Goal: Obtain resource: Obtain resource

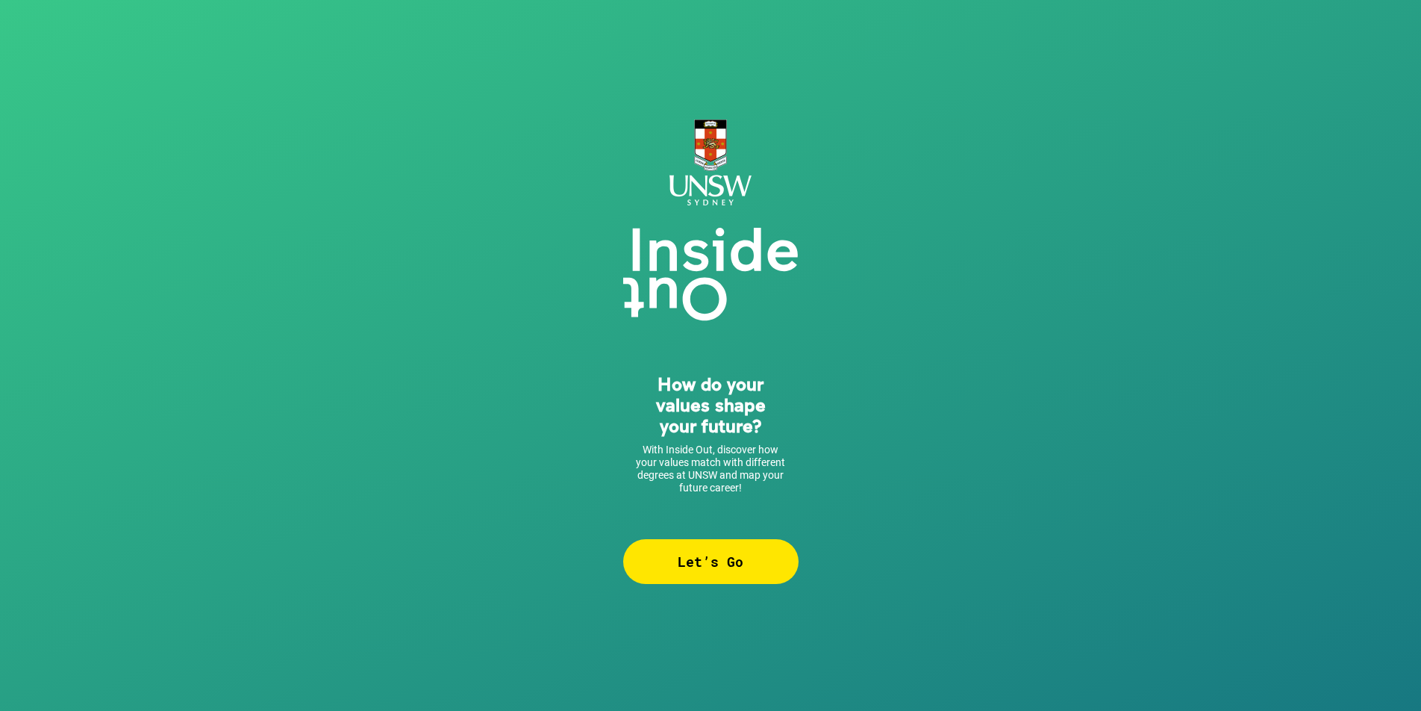
click at [744, 569] on div "Let’s Go" at bounding box center [710, 561] width 175 height 45
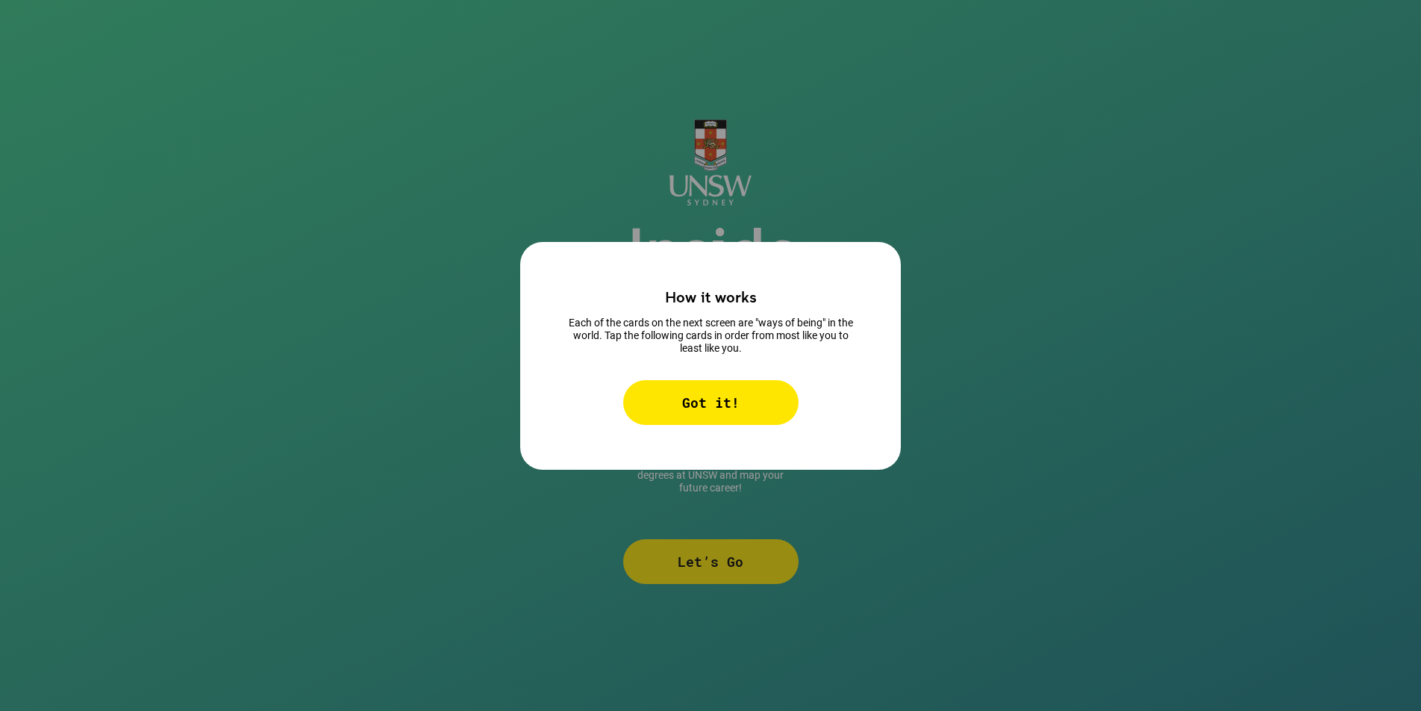
click at [690, 380] on div "Got it!" at bounding box center [710, 402] width 175 height 45
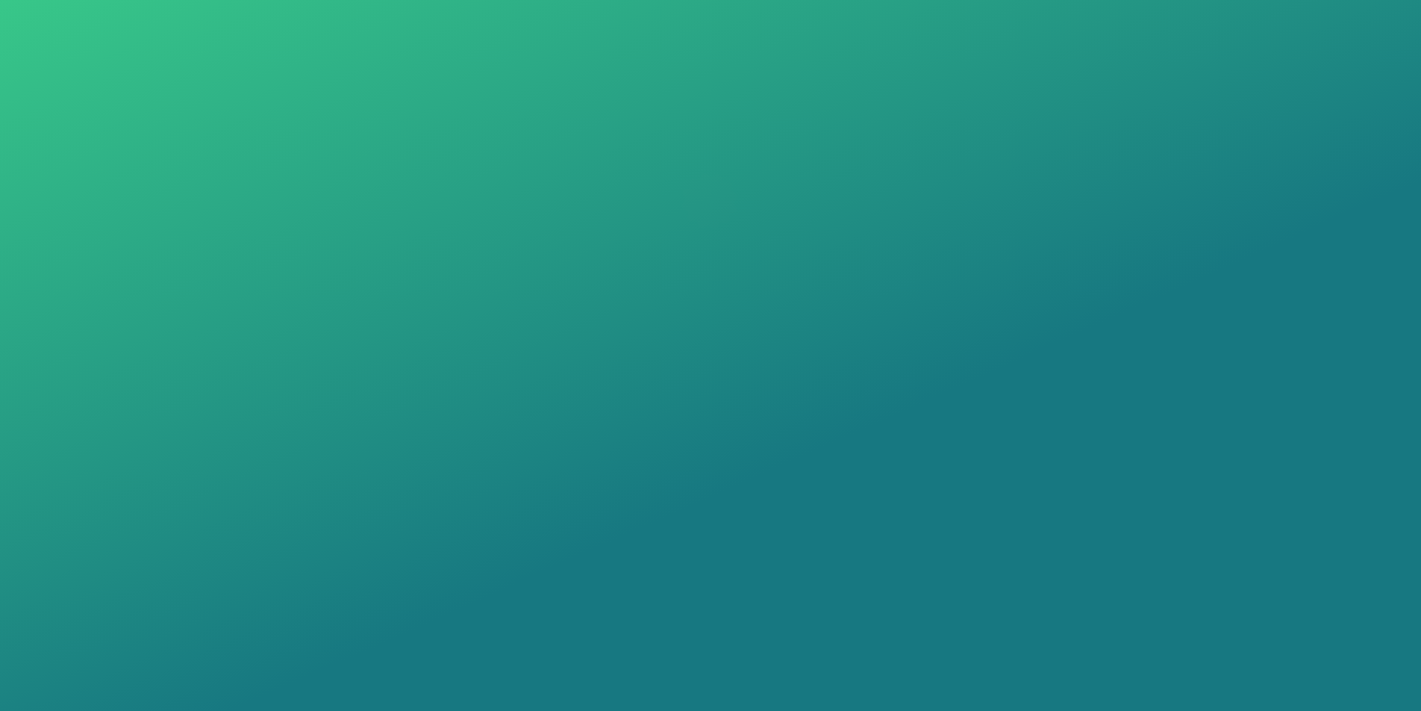
click at [689, 394] on div "Show Me" at bounding box center [710, 411] width 140 height 36
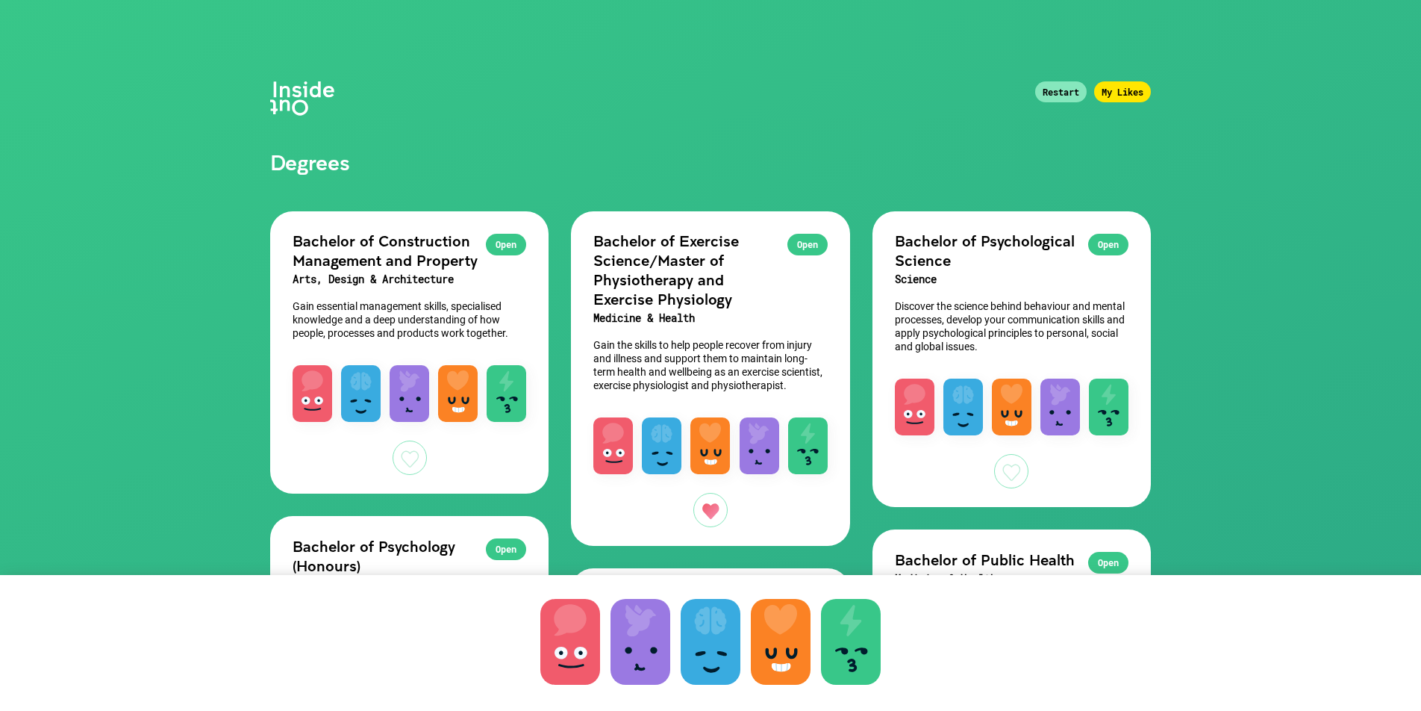
click at [1003, 471] on div at bounding box center [1011, 471] width 34 height 34
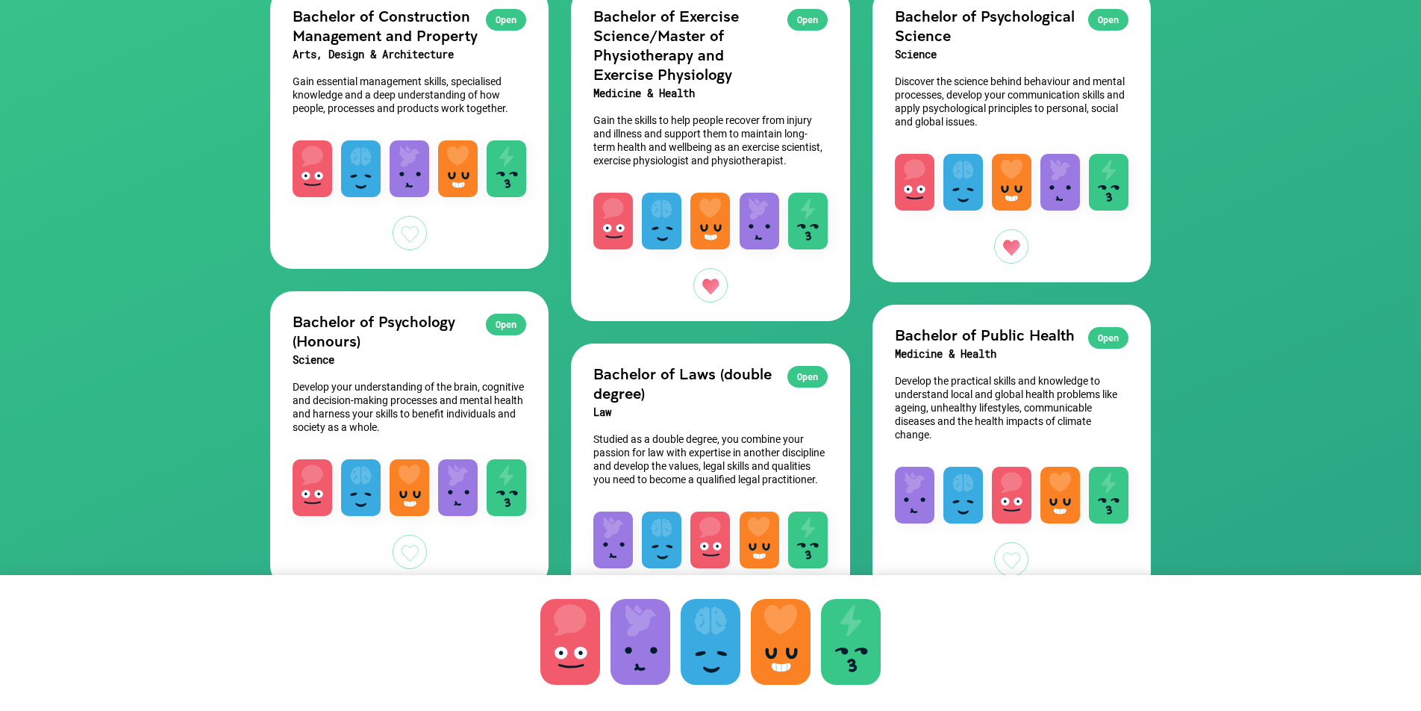
scroll to position [329, 0]
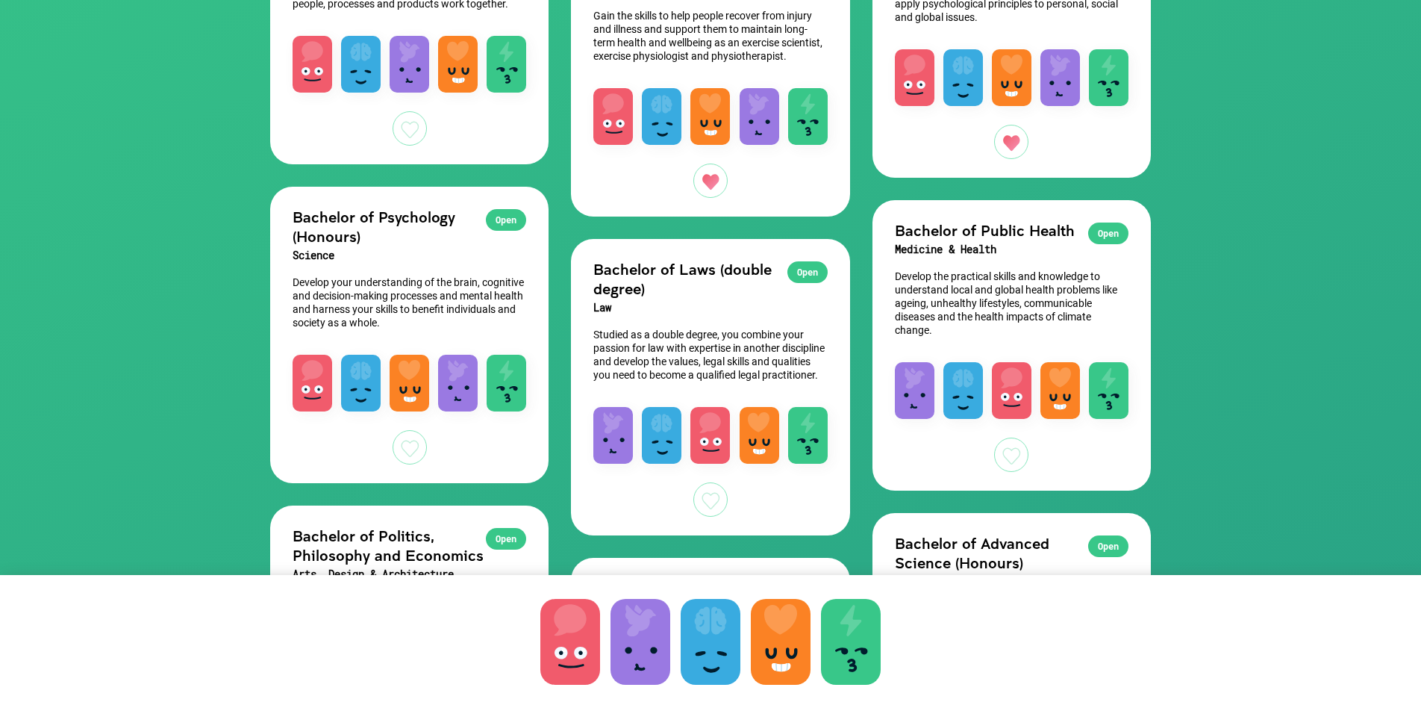
click at [1014, 461] on div at bounding box center [1011, 454] width 34 height 34
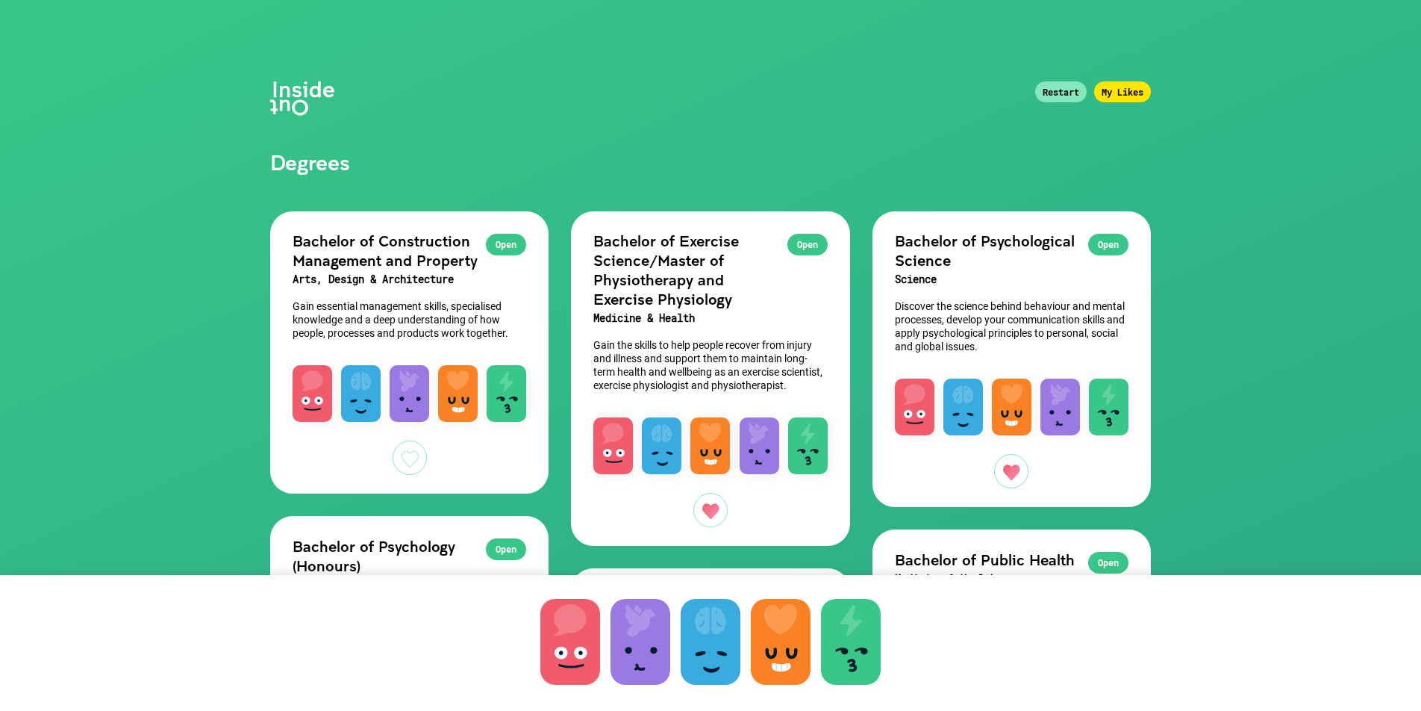
click at [1117, 91] on div "My Likes" at bounding box center [1122, 91] width 57 height 21
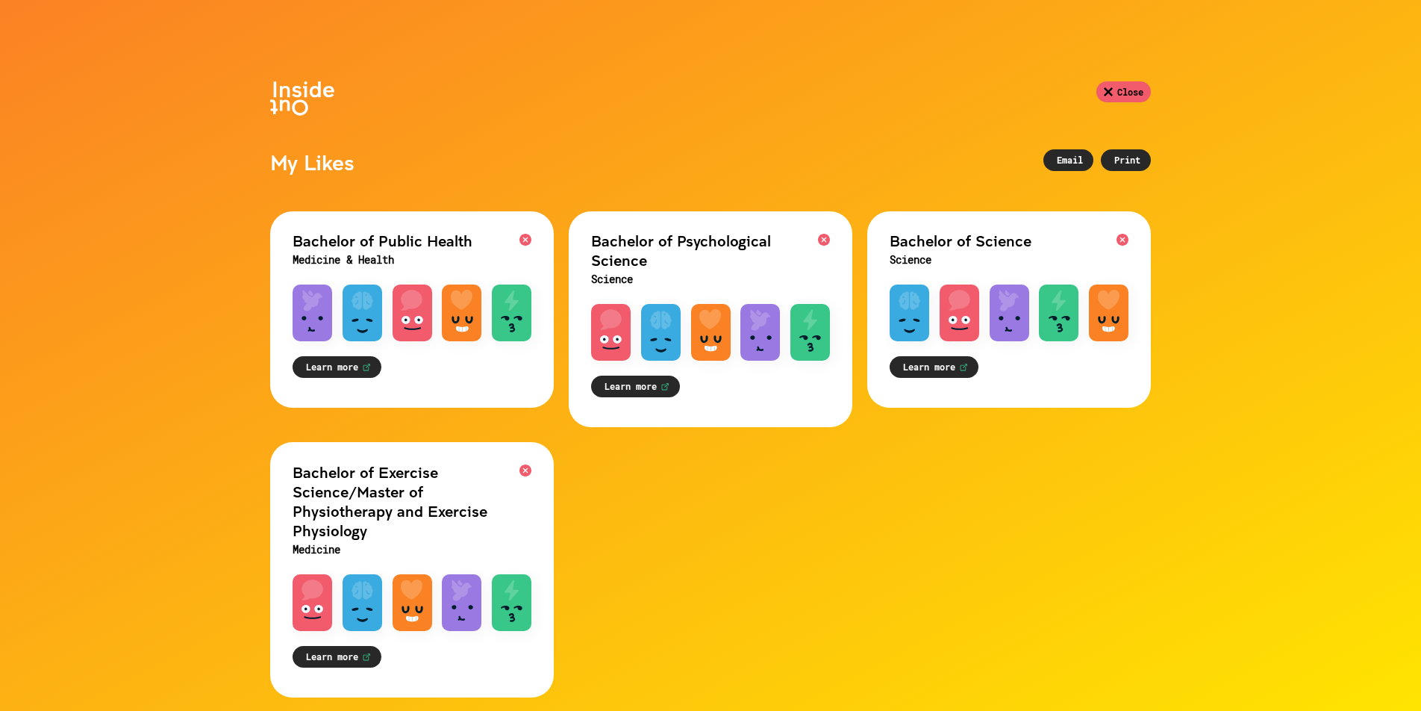
click at [1073, 156] on div "Email" at bounding box center [1069, 160] width 50 height 22
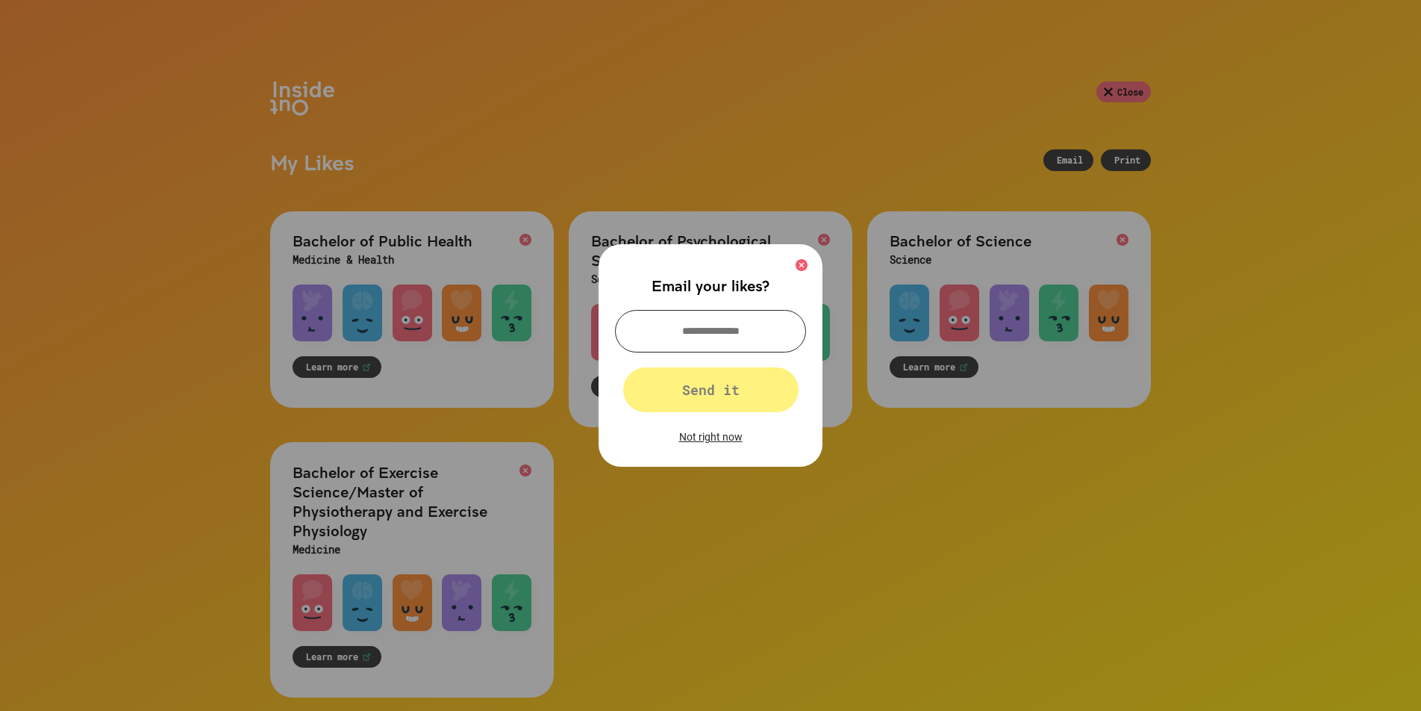
click at [709, 337] on input "text" at bounding box center [710, 331] width 191 height 43
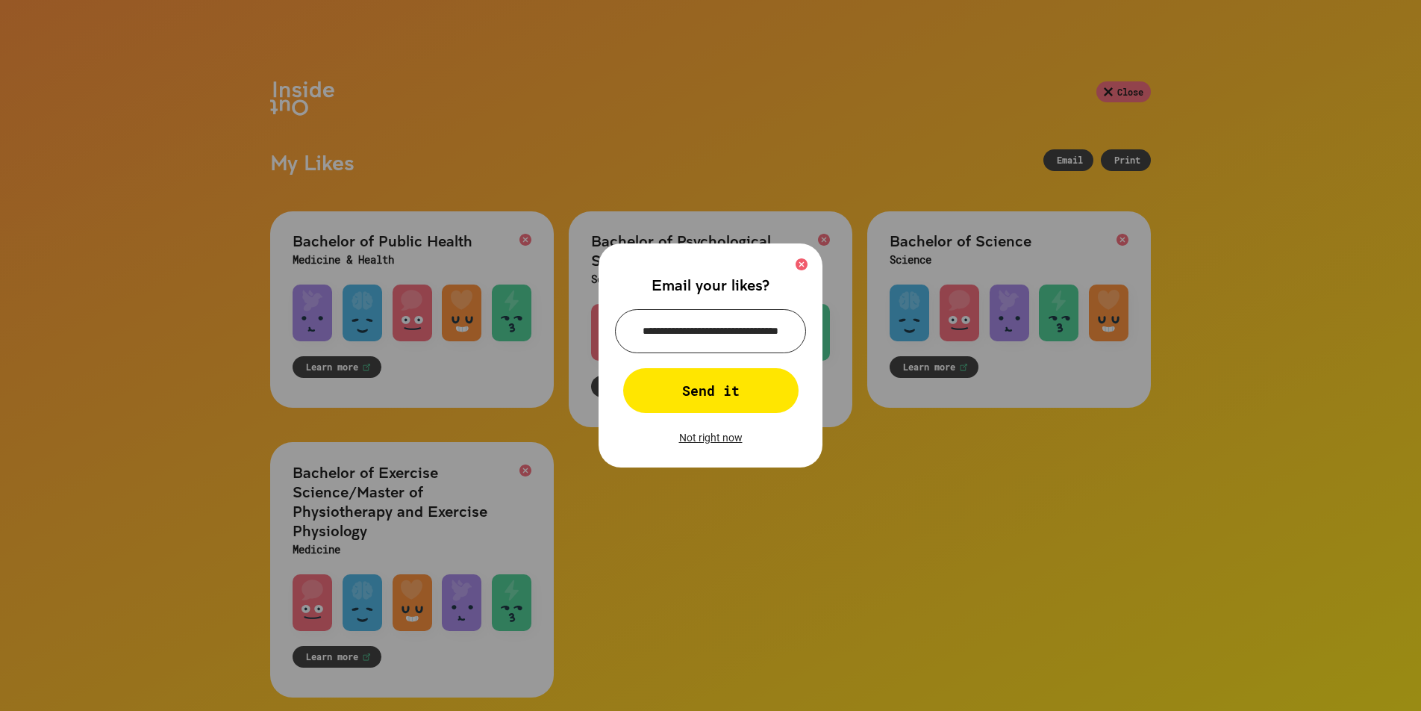
type input "**********"
click at [730, 407] on div "Send it" at bounding box center [710, 390] width 175 height 45
